Goal: Information Seeking & Learning: Learn about a topic

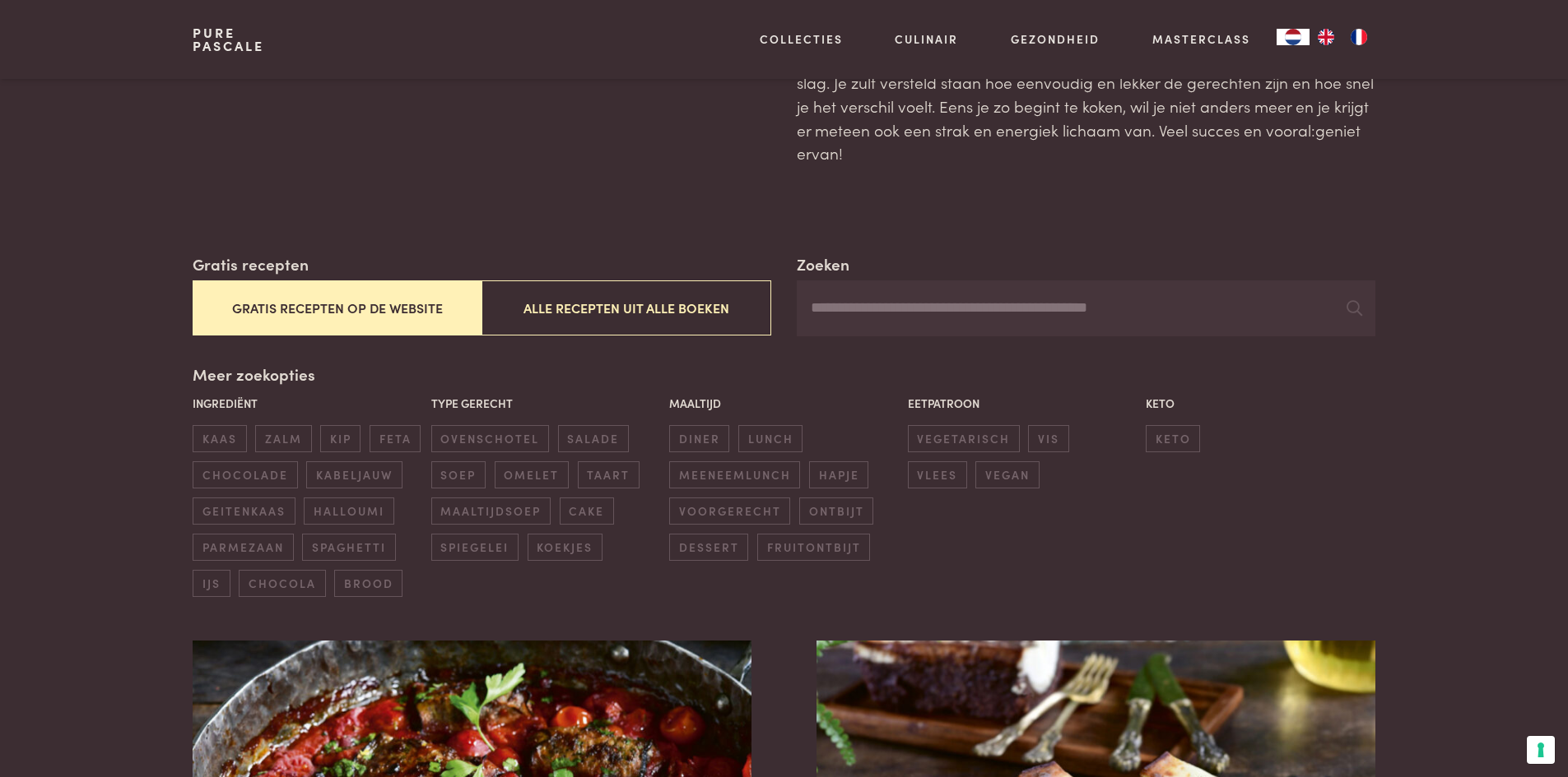
scroll to position [164, 0]
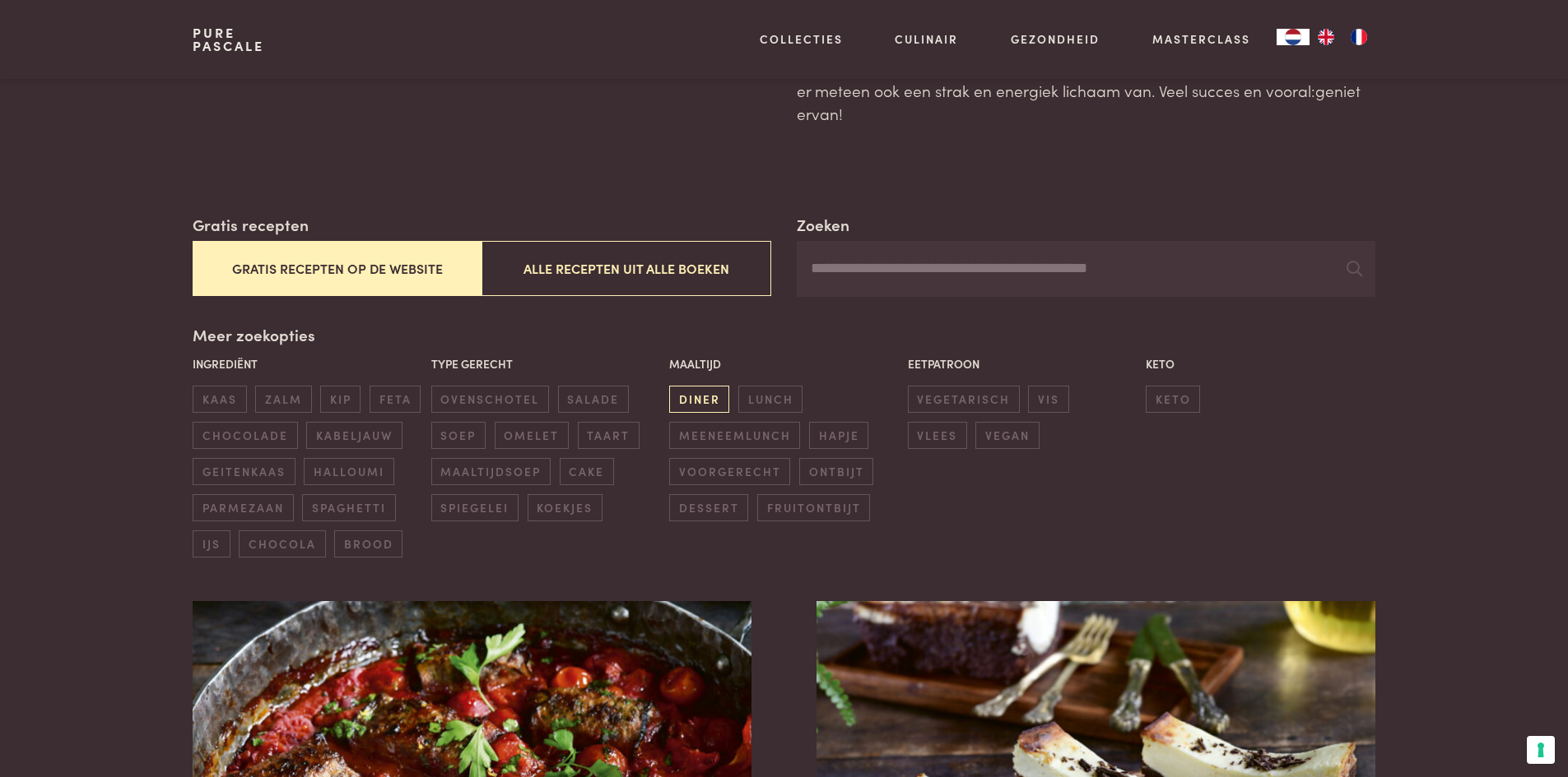
click at [706, 398] on span "diner" at bounding box center [699, 399] width 60 height 27
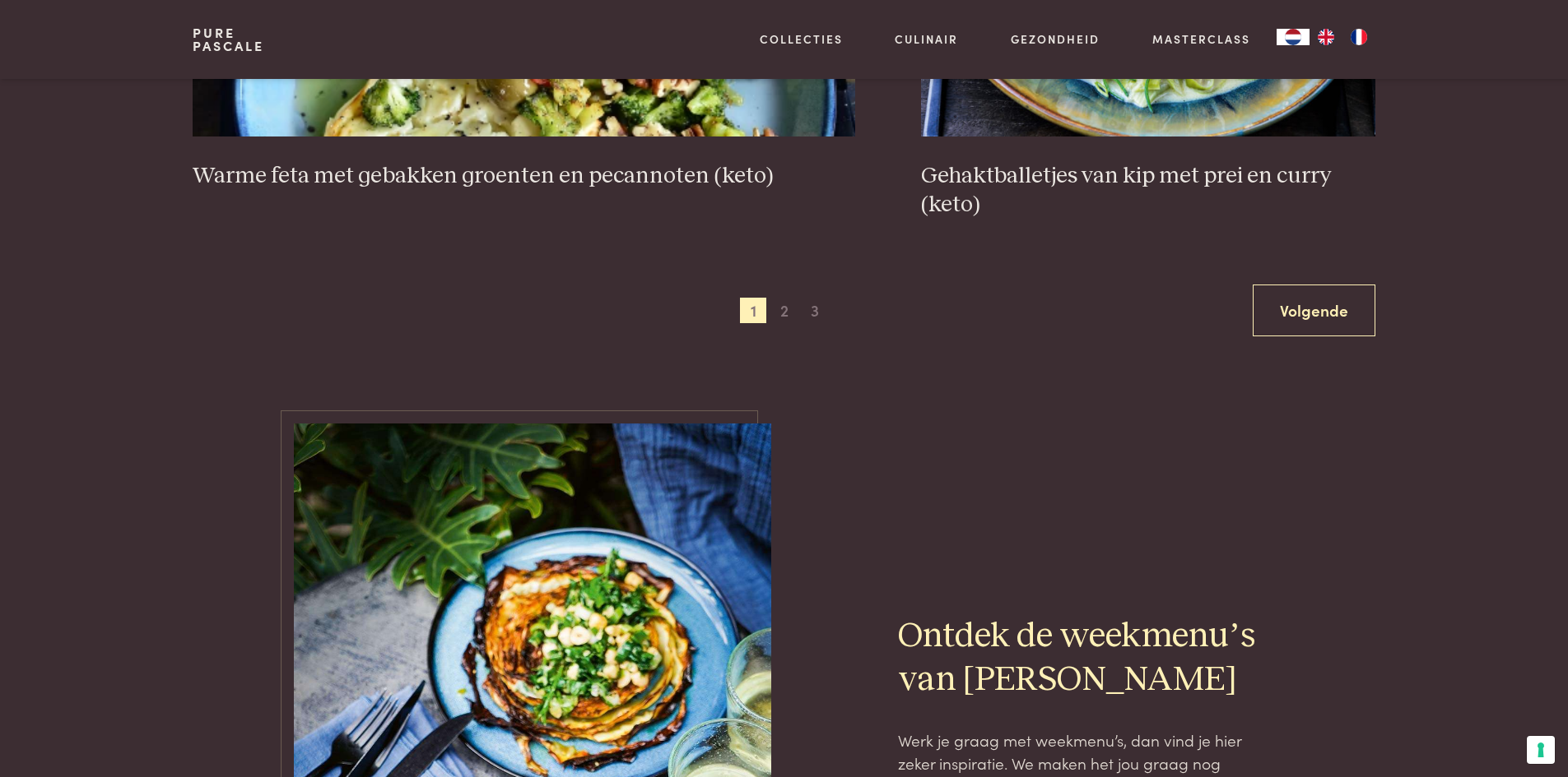
scroll to position [3256, 0]
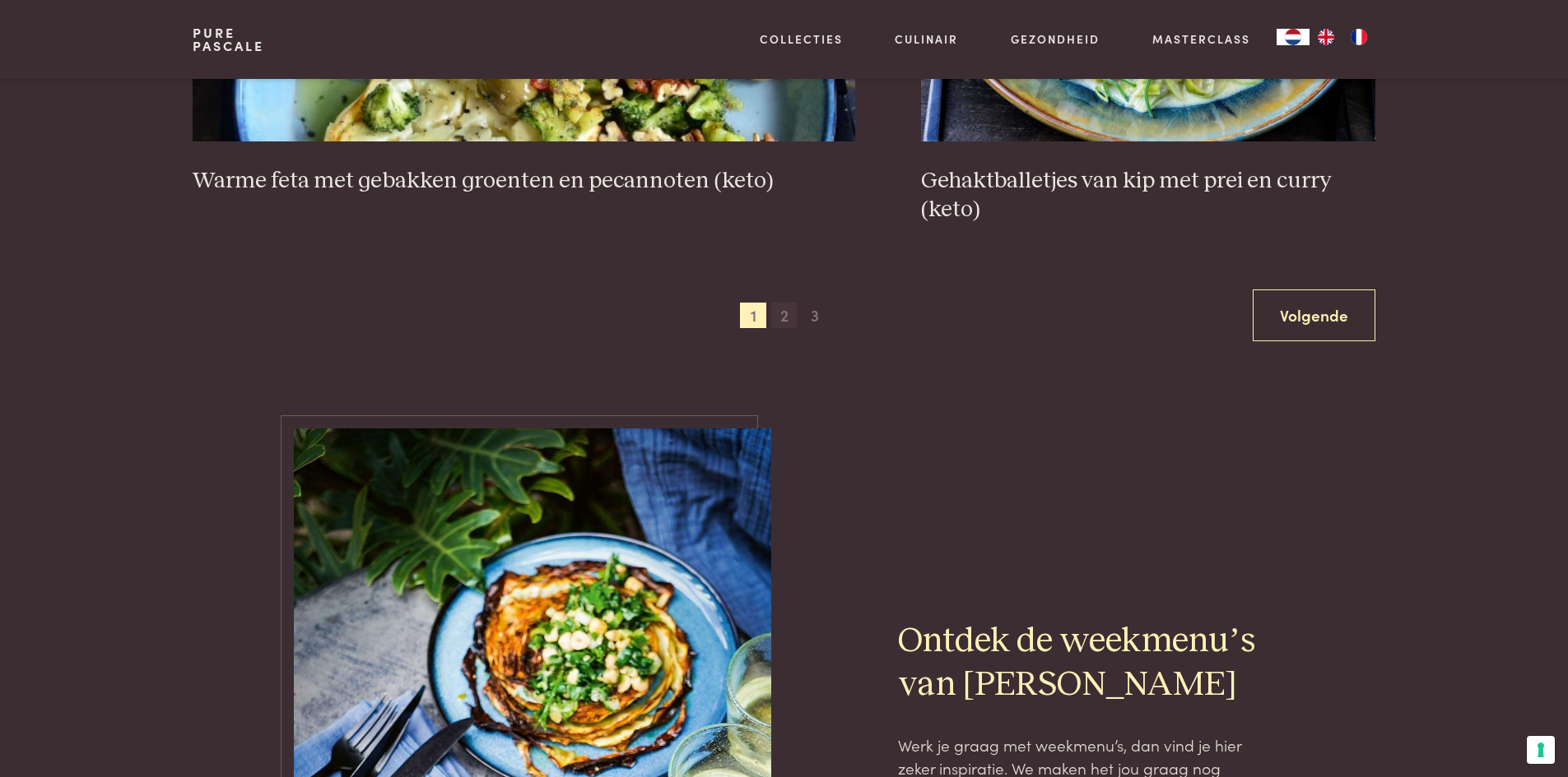
click at [786, 319] on span "2" at bounding box center [784, 316] width 26 height 26
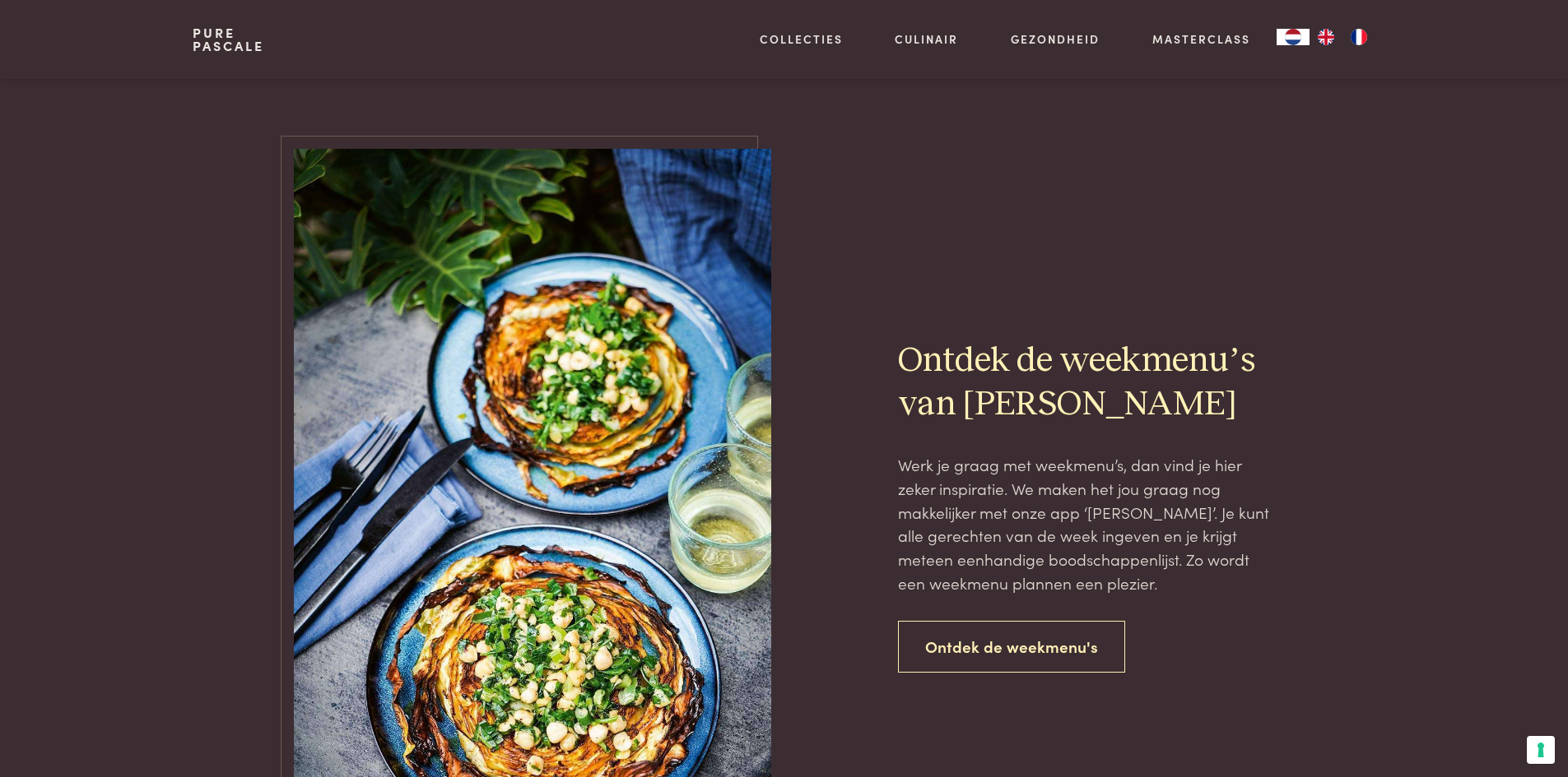
scroll to position [3585, 0]
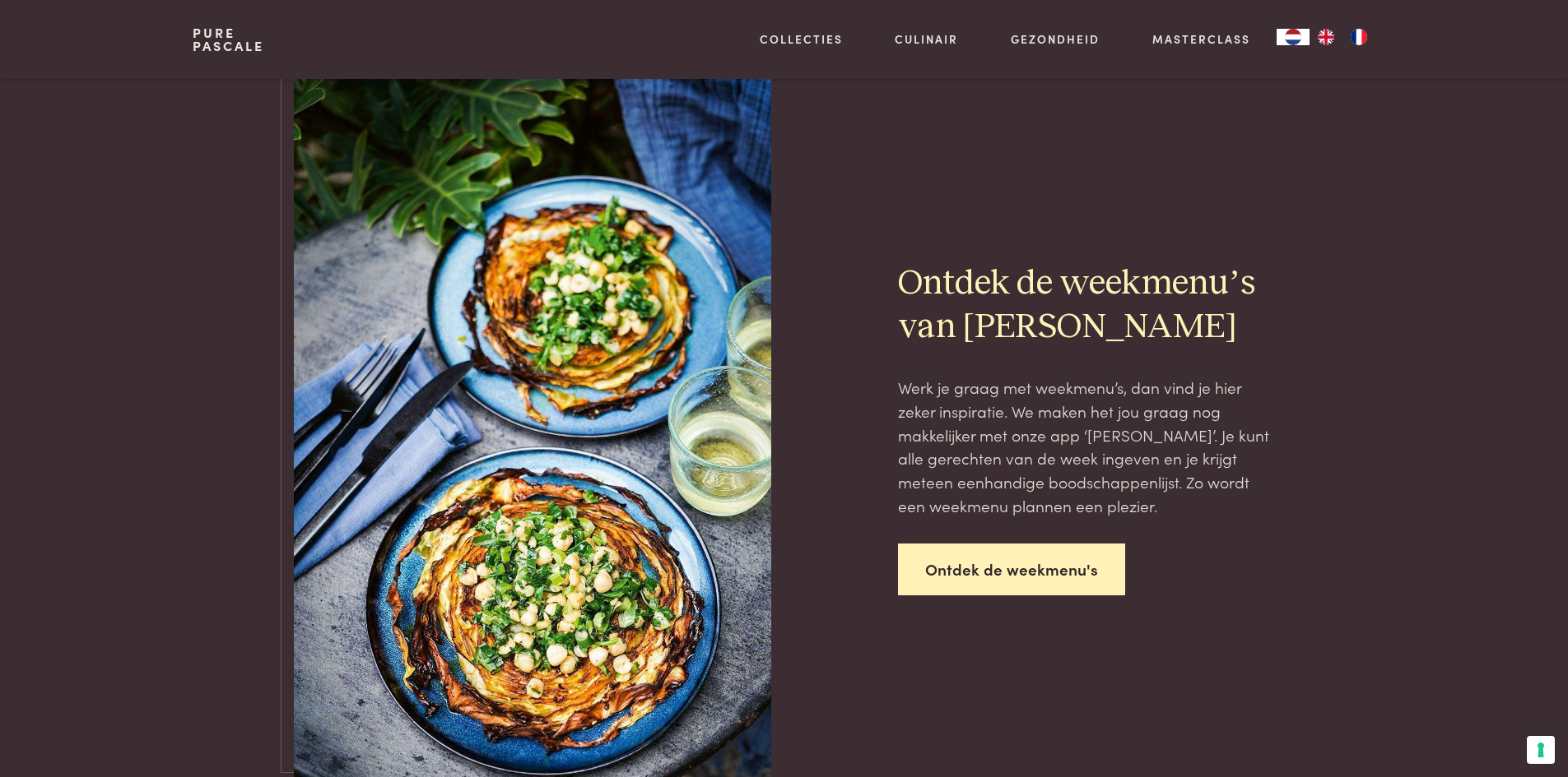
click at [953, 571] on link "Ontdek de weekmenu's" at bounding box center [1011, 569] width 227 height 52
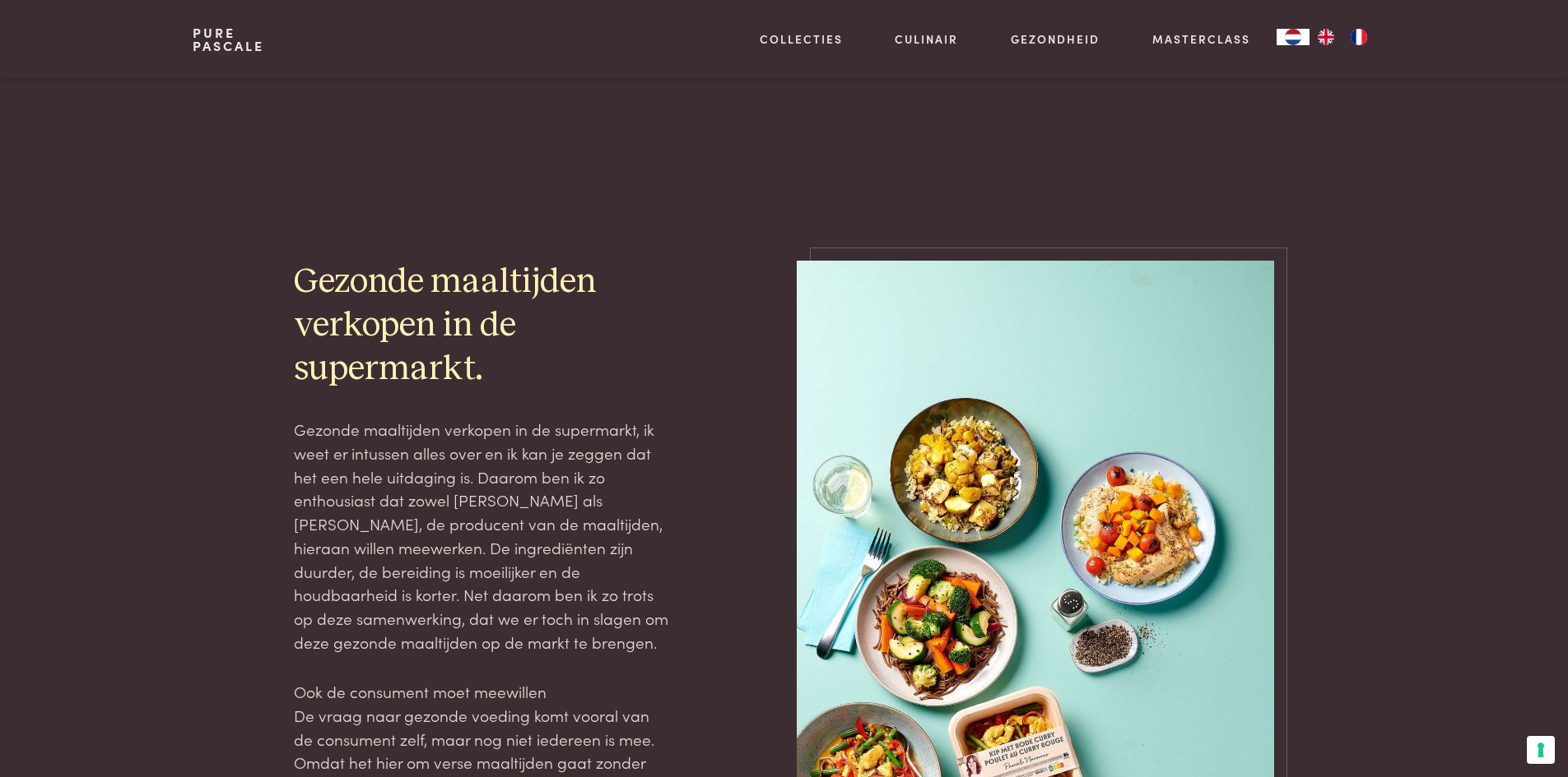
scroll to position [1069, 0]
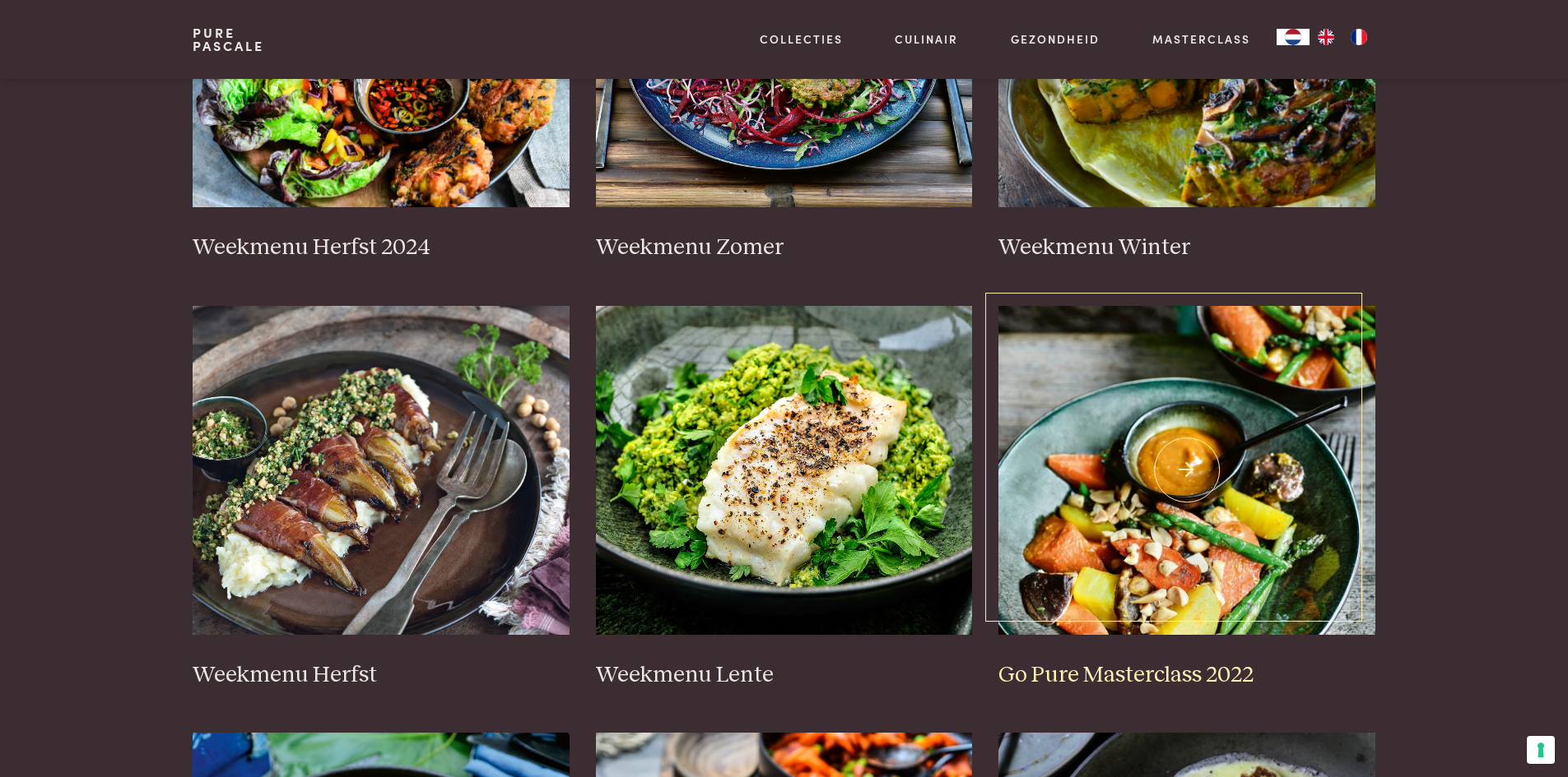
scroll to position [411, 0]
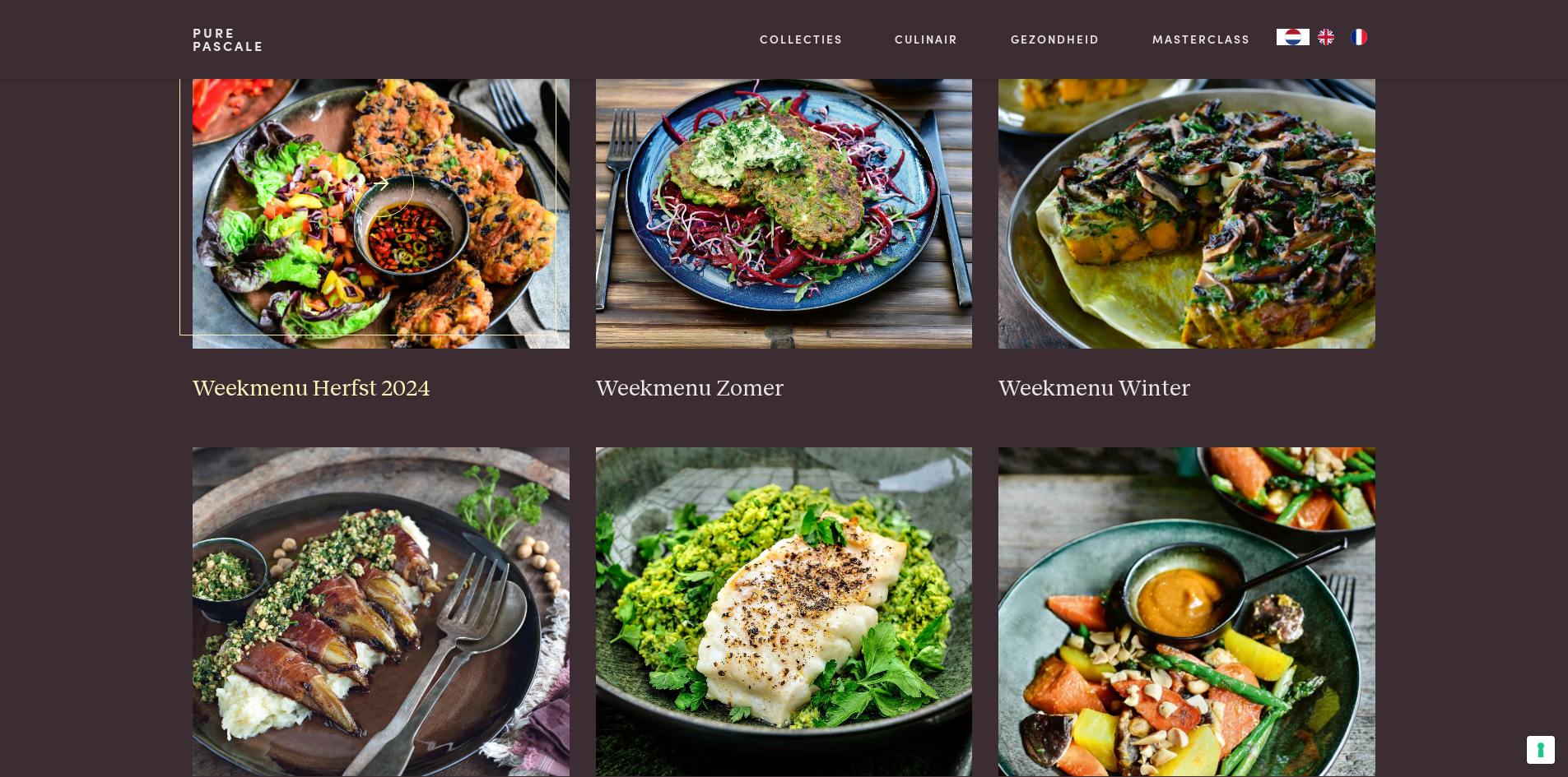
click at [300, 243] on img at bounding box center [381, 184] width 377 height 329
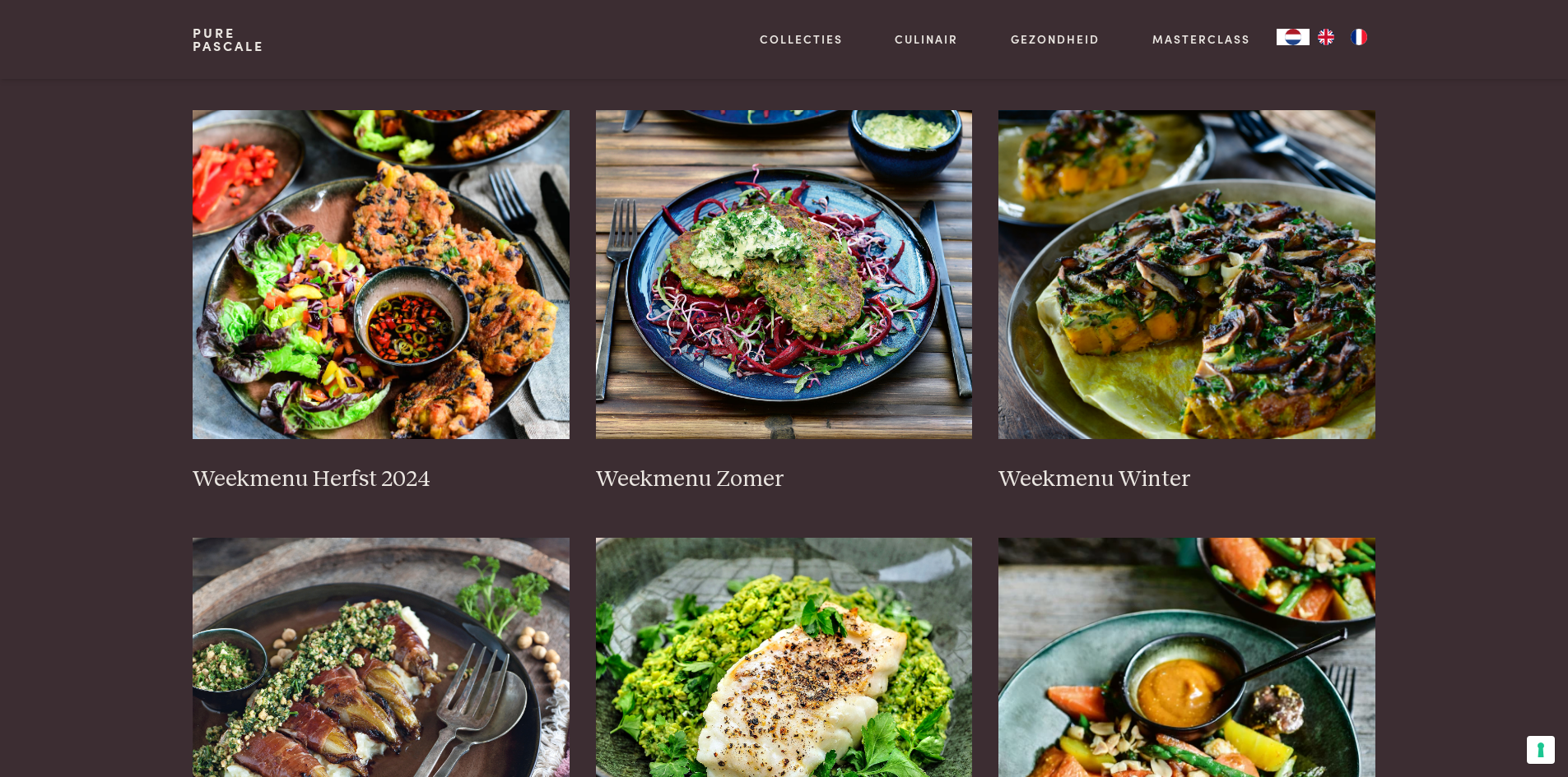
scroll to position [247, 0]
